Goal: Navigation & Orientation: Find specific page/section

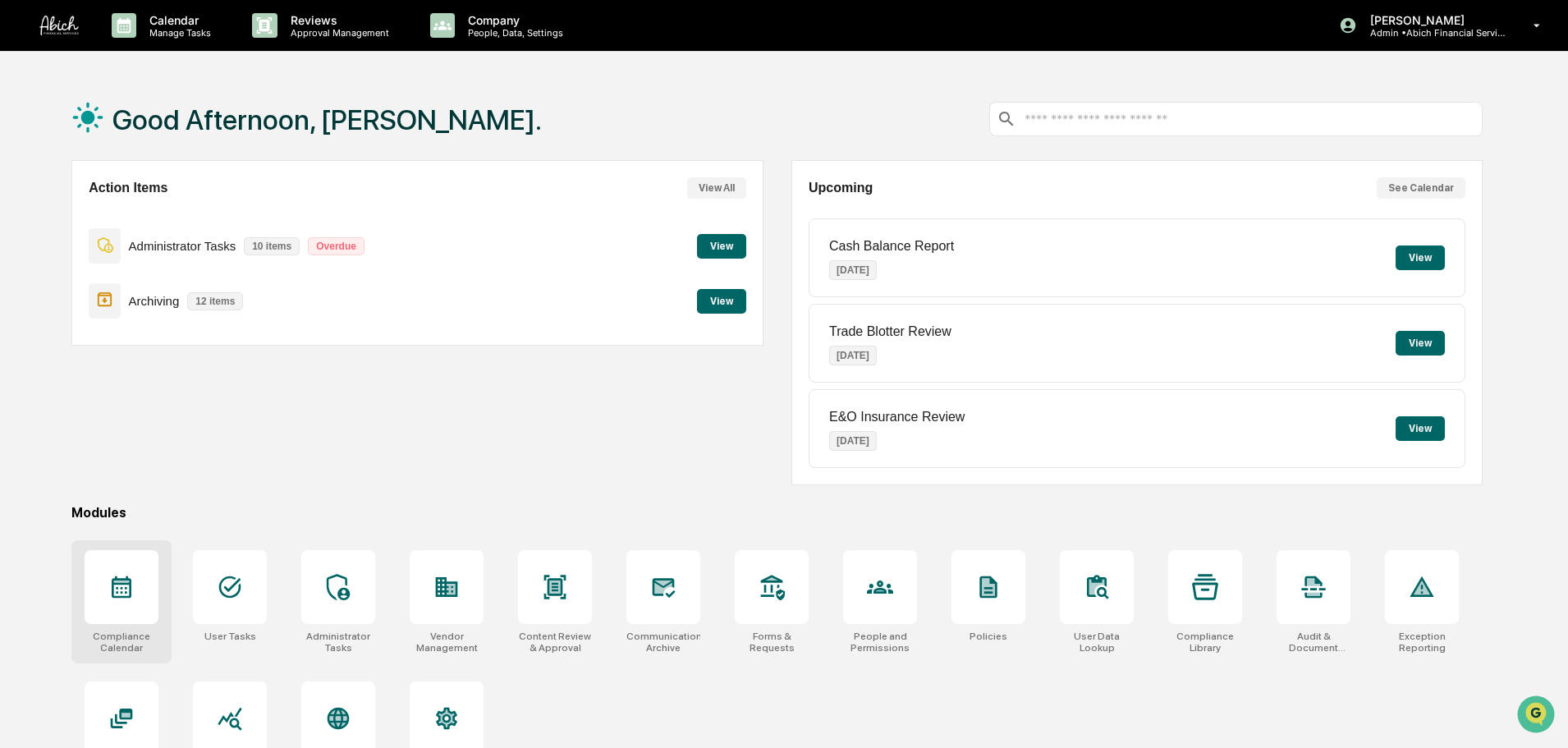
click at [124, 583] on icon at bounding box center [121, 587] width 19 height 22
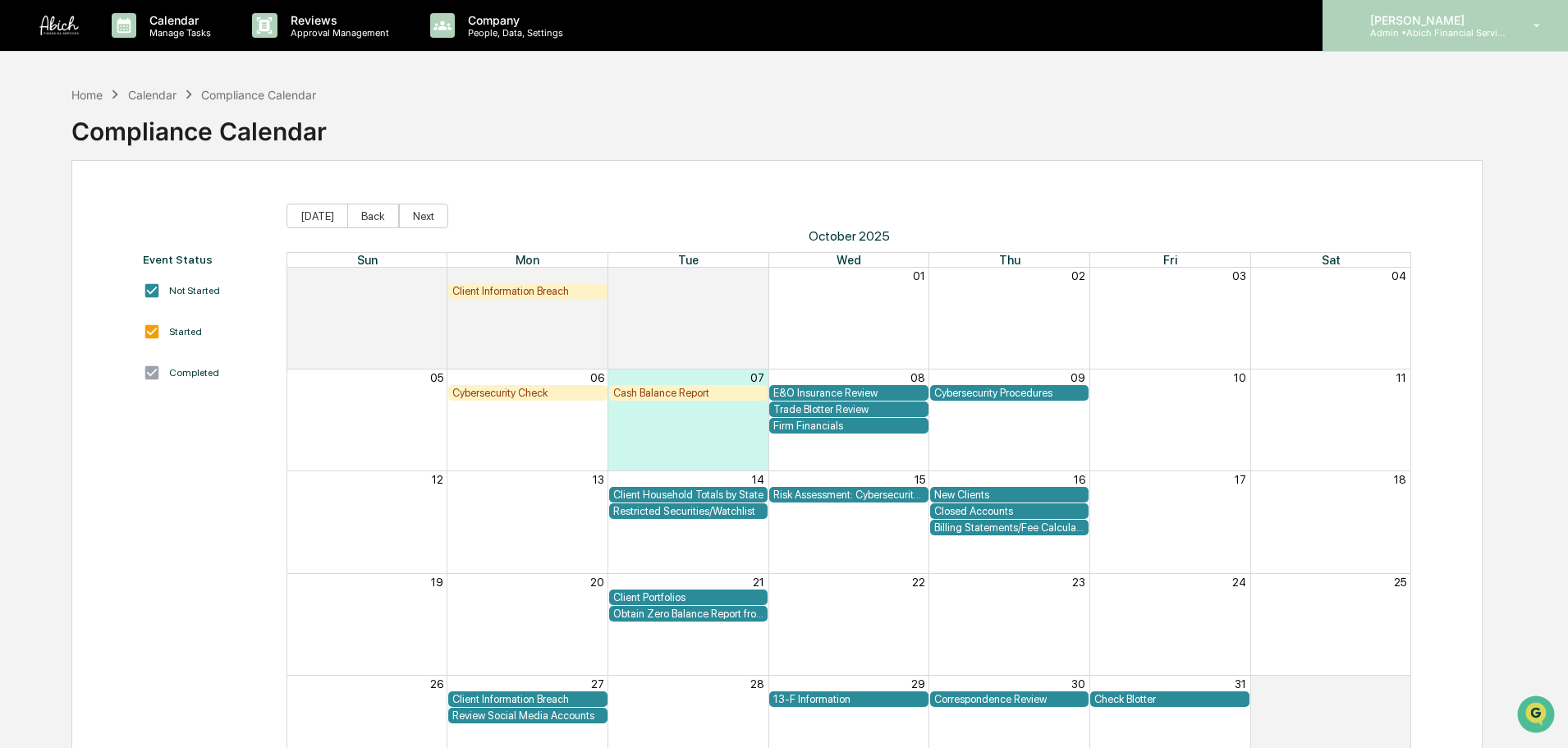
click at [1393, 23] on p "[PERSON_NAME]" at bounding box center [1433, 20] width 152 height 13
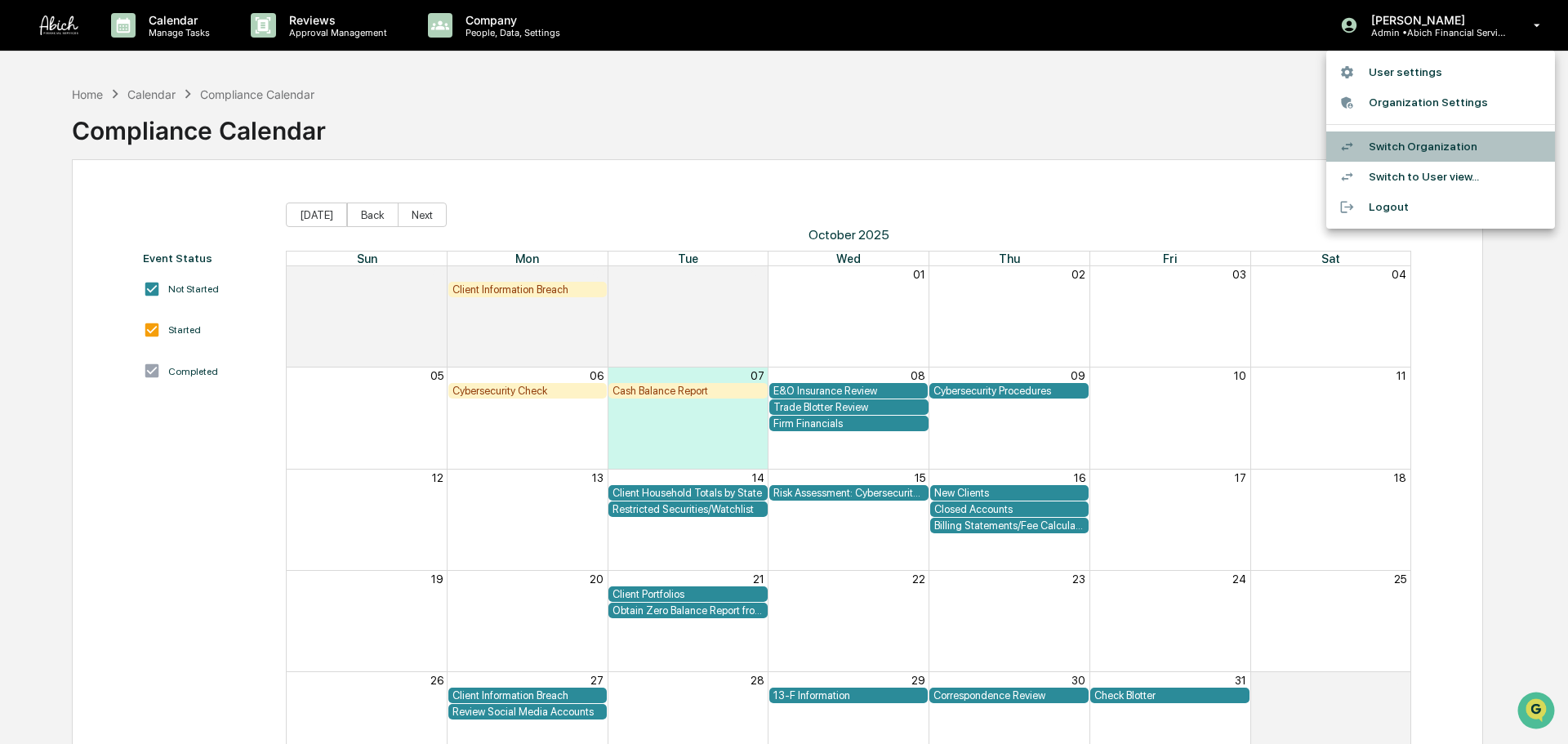
click at [1382, 145] on li "Switch Organization" at bounding box center [1440, 147] width 228 height 31
